Goal: Information Seeking & Learning: Learn about a topic

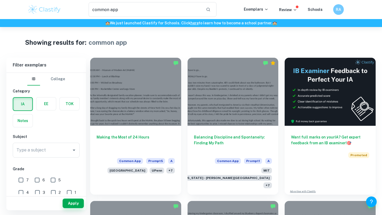
click at [46, 105] on label "button" at bounding box center [46, 104] width 20 height 13
click at [0, 0] on input "radio" at bounding box center [0, 0] width 0 height 0
click at [45, 152] on input "Type a subject" at bounding box center [42, 150] width 54 height 10
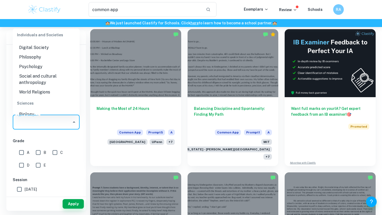
scroll to position [538, 0]
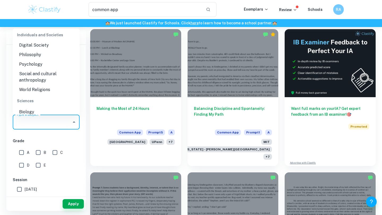
click at [35, 54] on li "Philosophy" at bounding box center [46, 55] width 67 height 10
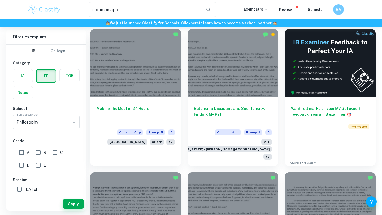
click at [70, 140] on h6 "Grade" at bounding box center [46, 141] width 67 height 6
click at [76, 201] on button "Apply" at bounding box center [73, 205] width 21 height 10
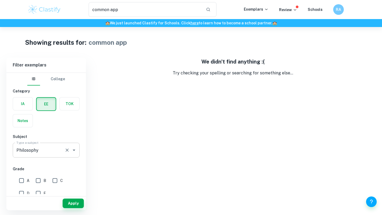
click at [50, 151] on input "Type a subject" at bounding box center [38, 150] width 47 height 10
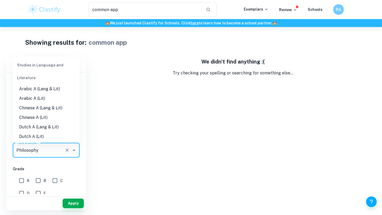
click at [48, 61] on div "Studies in Language and Literature" at bounding box center [46, 71] width 67 height 25
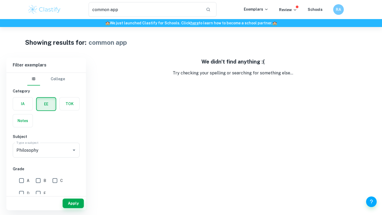
click at [107, 84] on div "We didn't find anything :( Try checking your spelling or searching for somethin…" at bounding box center [233, 134] width 286 height 153
click at [65, 150] on icon "Clear" at bounding box center [66, 150] width 5 height 5
click at [70, 199] on button "Apply" at bounding box center [73, 204] width 21 height 10
click at [76, 204] on button "Apply" at bounding box center [73, 204] width 21 height 10
click at [74, 204] on button "Apply" at bounding box center [73, 204] width 21 height 10
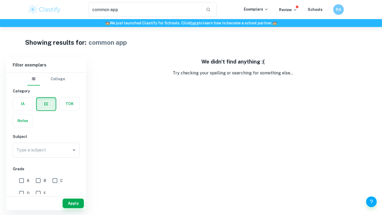
click at [27, 101] on label "button" at bounding box center [23, 104] width 20 height 13
click at [0, 0] on input "radio" at bounding box center [0, 0] width 0 height 0
click at [70, 203] on button "Apply" at bounding box center [73, 204] width 21 height 10
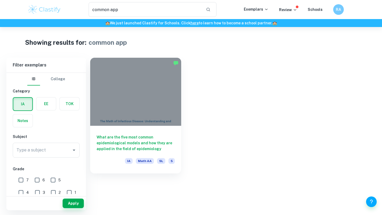
click at [48, 103] on label "button" at bounding box center [46, 104] width 20 height 13
click at [0, 0] on input "radio" at bounding box center [0, 0] width 0 height 0
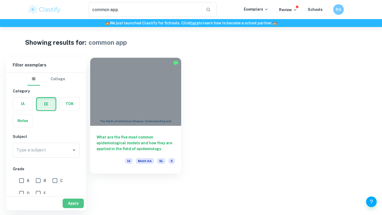
click at [71, 205] on button "Apply" at bounding box center [73, 204] width 21 height 10
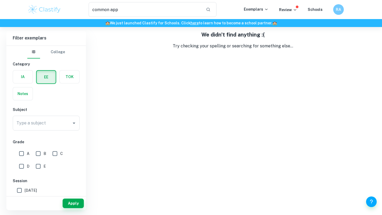
click at [59, 53] on button "College" at bounding box center [58, 52] width 14 height 13
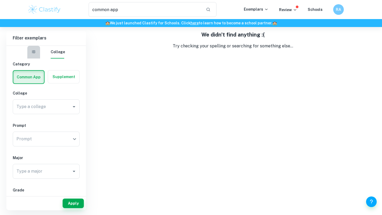
click at [38, 54] on button "IB" at bounding box center [33, 52] width 13 height 13
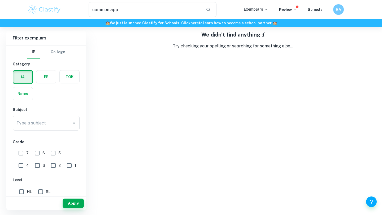
click at [68, 79] on label "button" at bounding box center [70, 77] width 20 height 13
click at [0, 0] on input "radio" at bounding box center [0, 0] width 0 height 0
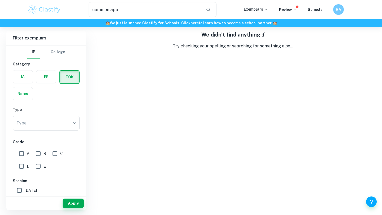
click at [72, 202] on button "Apply" at bounding box center [73, 204] width 21 height 10
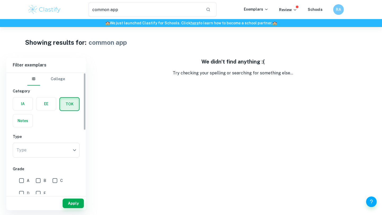
click at [28, 125] on label "button" at bounding box center [23, 121] width 20 height 13
click at [0, 0] on input "radio" at bounding box center [0, 0] width 0 height 0
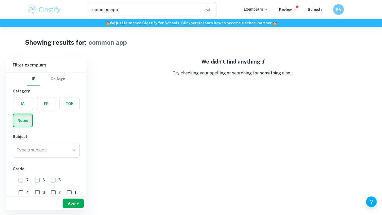
click at [72, 205] on button "Apply" at bounding box center [73, 204] width 21 height 10
click at [28, 104] on label "button" at bounding box center [23, 104] width 20 height 13
click at [0, 0] on input "radio" at bounding box center [0, 0] width 0 height 0
click at [74, 207] on button "Apply" at bounding box center [73, 204] width 21 height 10
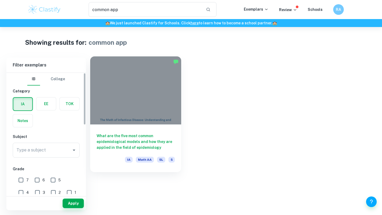
click at [112, 108] on div at bounding box center [135, 91] width 91 height 68
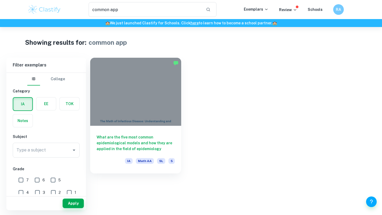
click at [43, 13] on img at bounding box center [45, 9] width 34 height 11
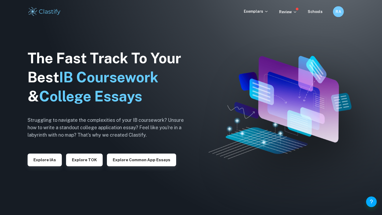
click at [336, 12] on h6 "RA" at bounding box center [338, 12] width 6 height 6
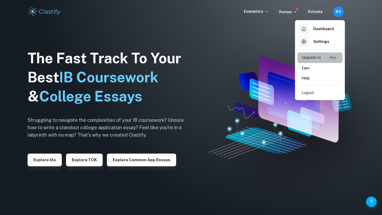
click at [321, 61] on p "Upgrade to" at bounding box center [311, 58] width 19 height 6
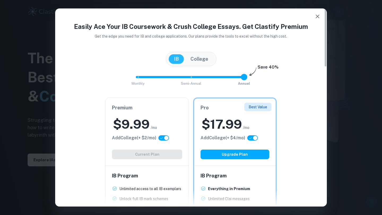
click at [319, 17] on icon "button" at bounding box center [318, 17] width 4 height 4
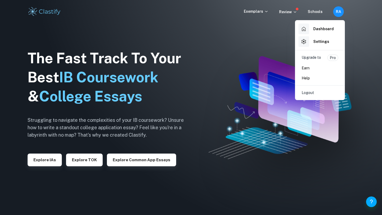
click at [357, 79] on div at bounding box center [191, 107] width 382 height 215
